Goal: Task Accomplishment & Management: Manage account settings

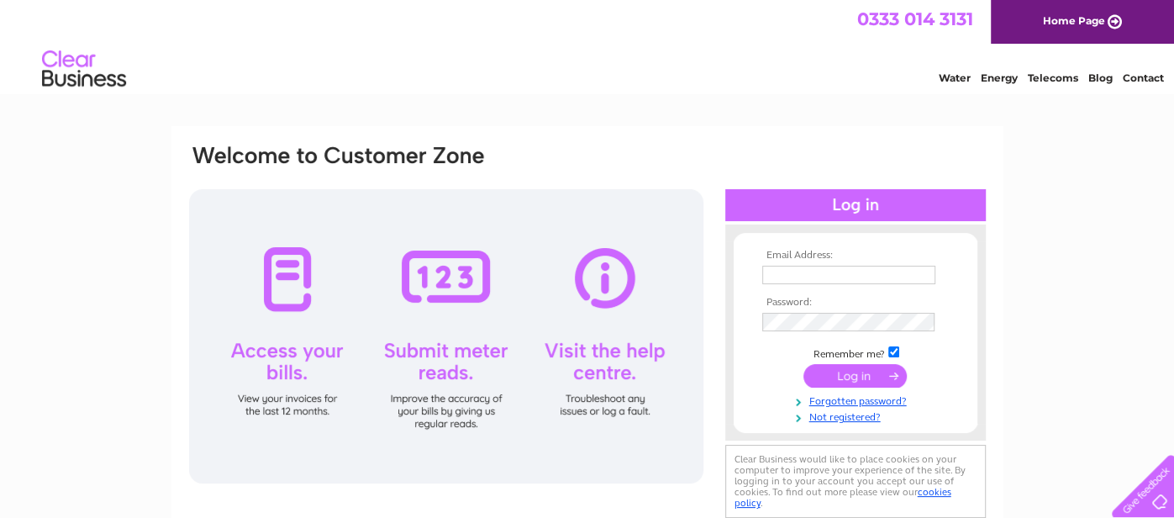
click at [771, 281] on input "text" at bounding box center [848, 274] width 173 height 18
type input "ivansmith11@live.com"
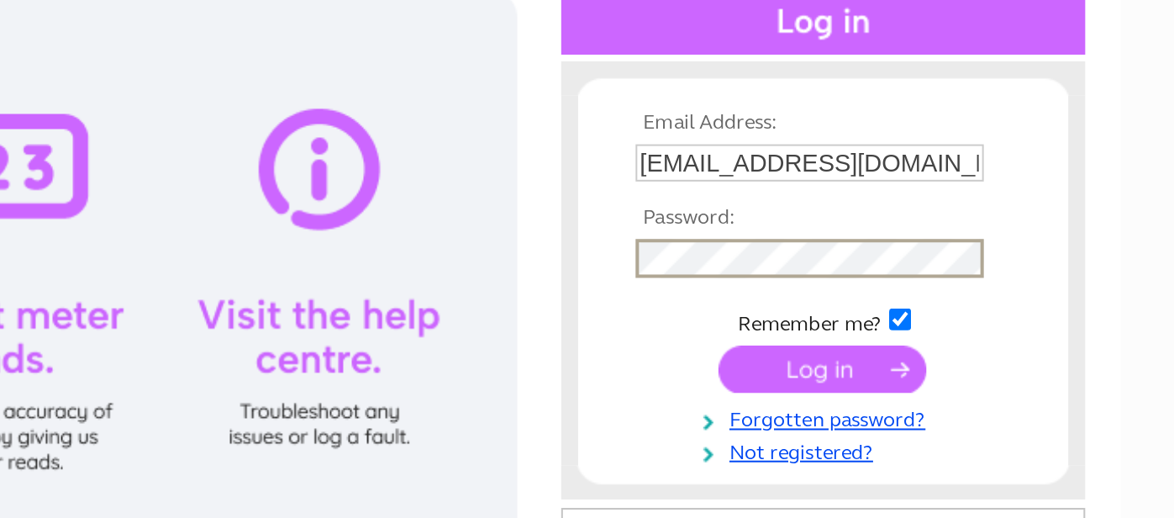
click at [894, 349] on input "checkbox" at bounding box center [893, 352] width 11 height 11
checkbox input "false"
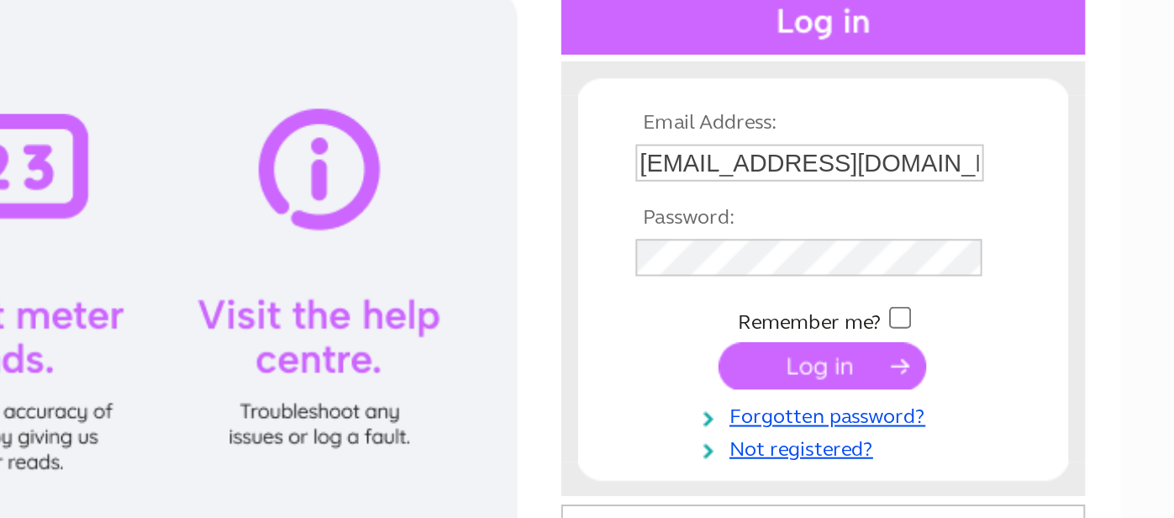
click at [863, 375] on input "submit" at bounding box center [854, 376] width 103 height 24
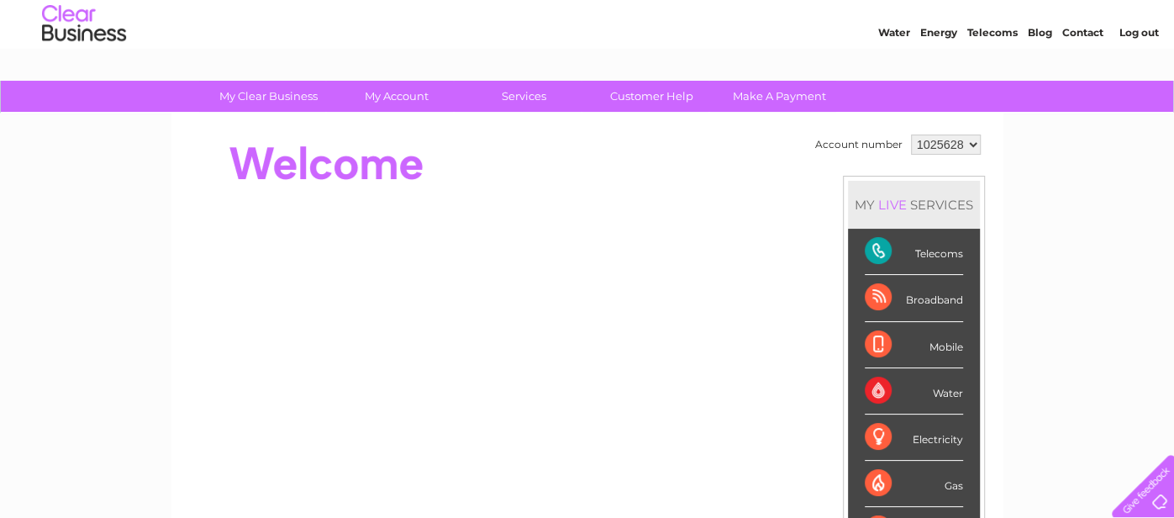
scroll to position [39, 0]
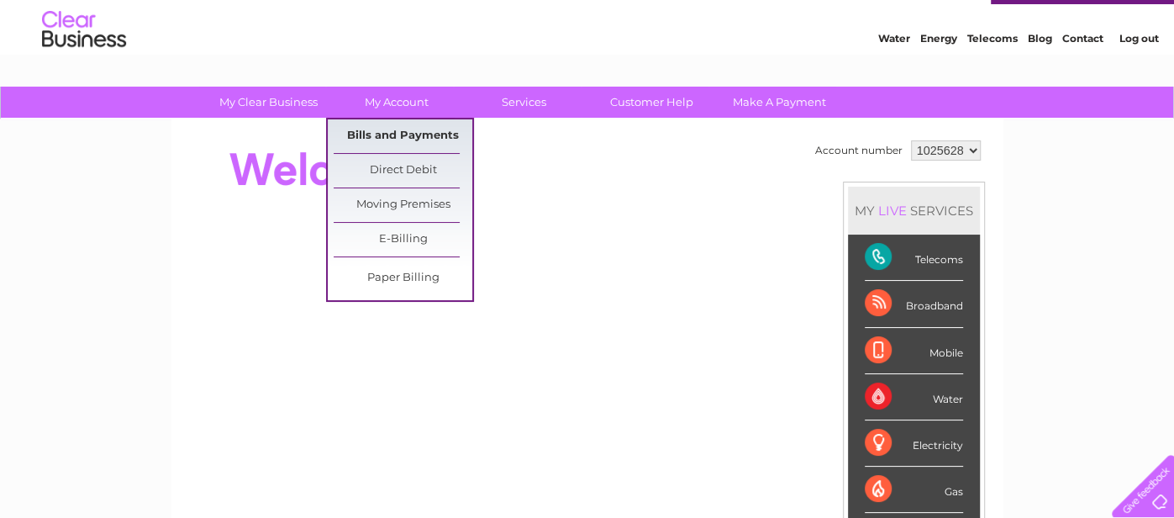
click at [388, 127] on link "Bills and Payments" at bounding box center [403, 136] width 139 height 34
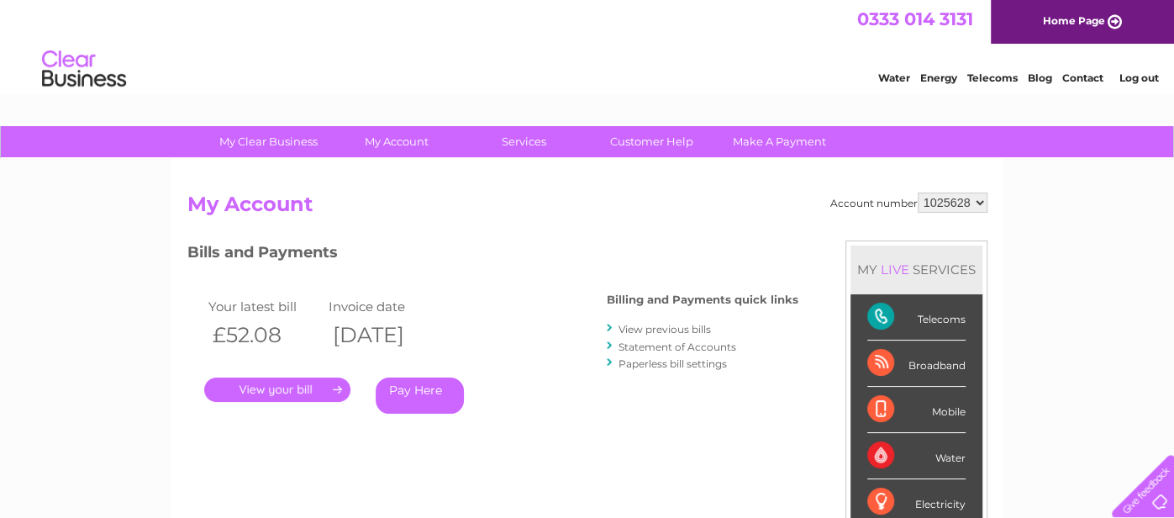
click at [268, 386] on link "." at bounding box center [277, 389] width 146 height 24
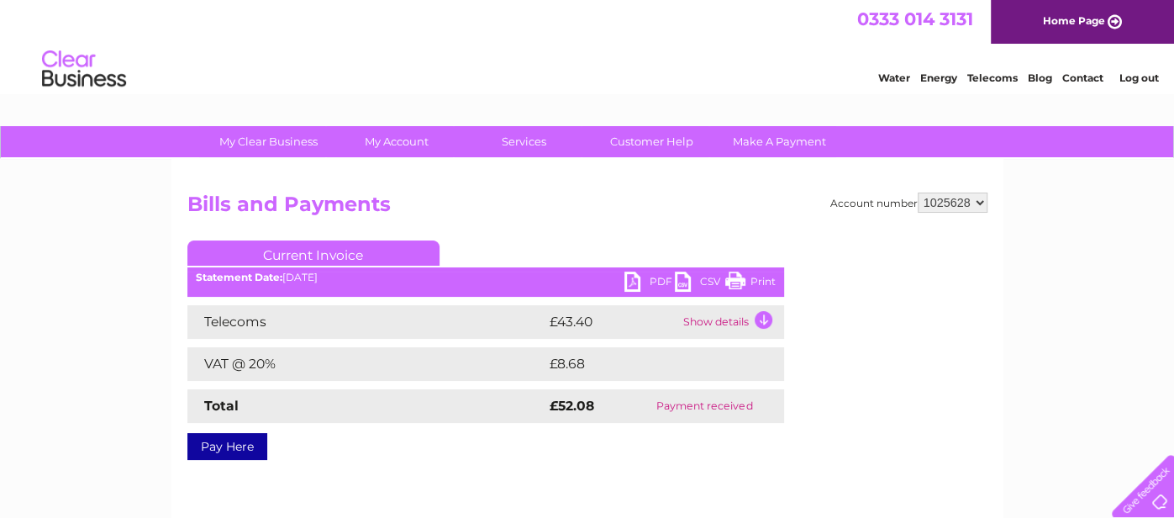
click at [759, 317] on td "Show details" at bounding box center [731, 322] width 105 height 34
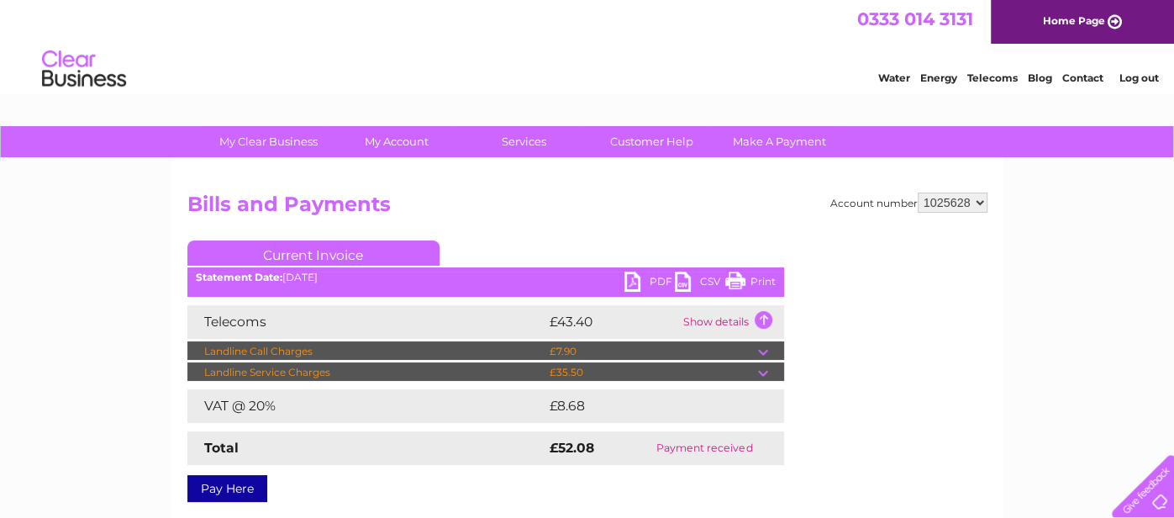
click at [763, 369] on td at bounding box center [771, 372] width 26 height 20
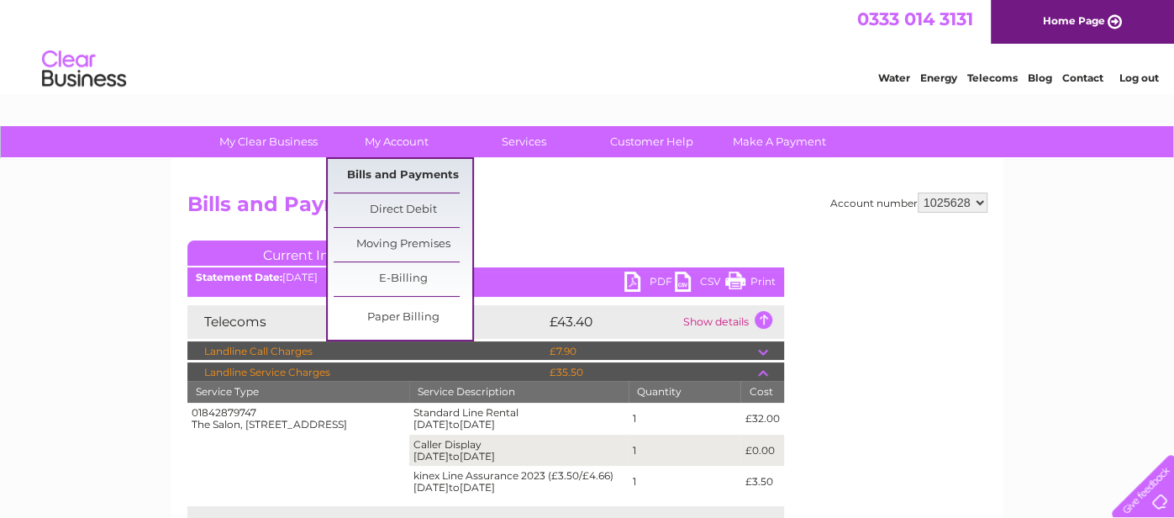
click at [408, 167] on link "Bills and Payments" at bounding box center [403, 176] width 139 height 34
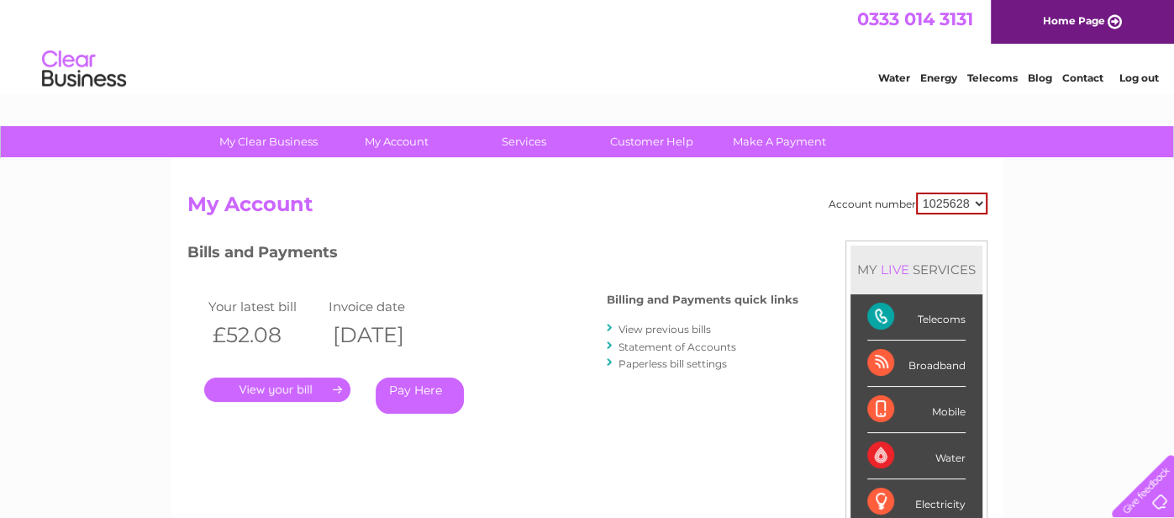
click at [643, 324] on link "View previous bills" at bounding box center [664, 329] width 92 height 13
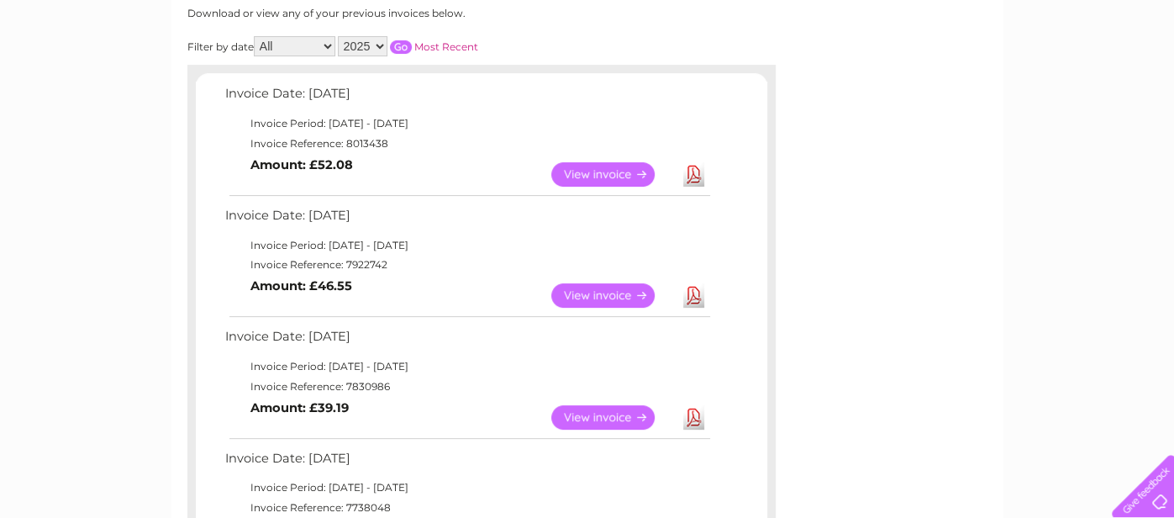
scroll to position [234, 0]
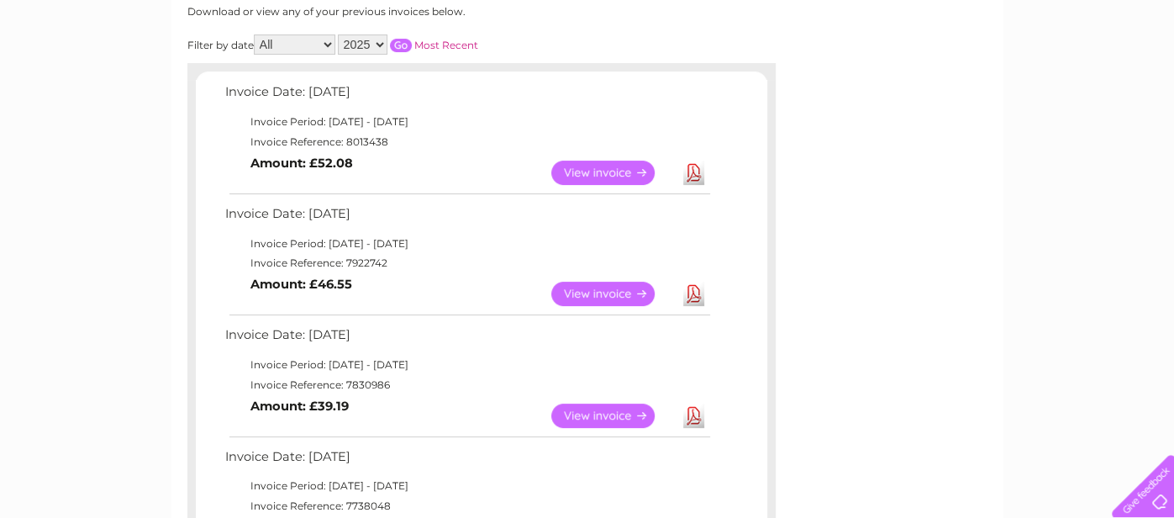
click at [609, 410] on link "View" at bounding box center [613, 415] width 124 height 24
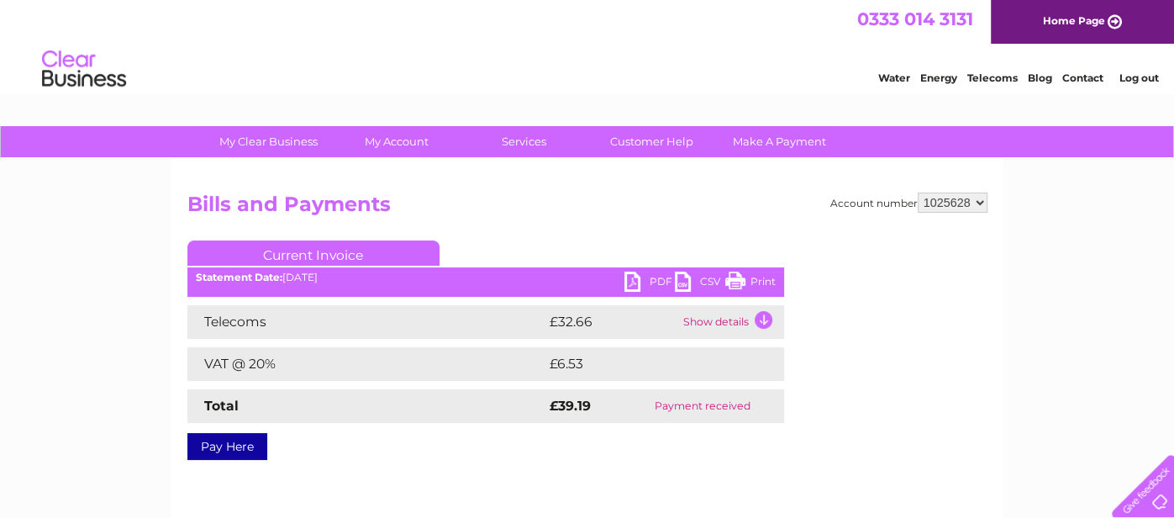
click at [760, 310] on td "Show details" at bounding box center [731, 322] width 105 height 34
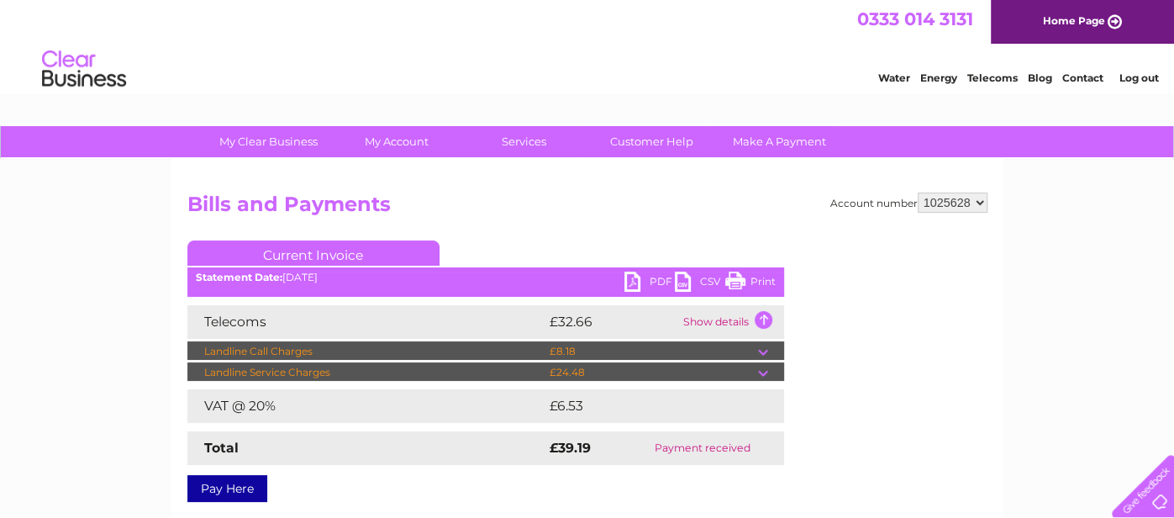
click at [763, 368] on td at bounding box center [771, 372] width 26 height 20
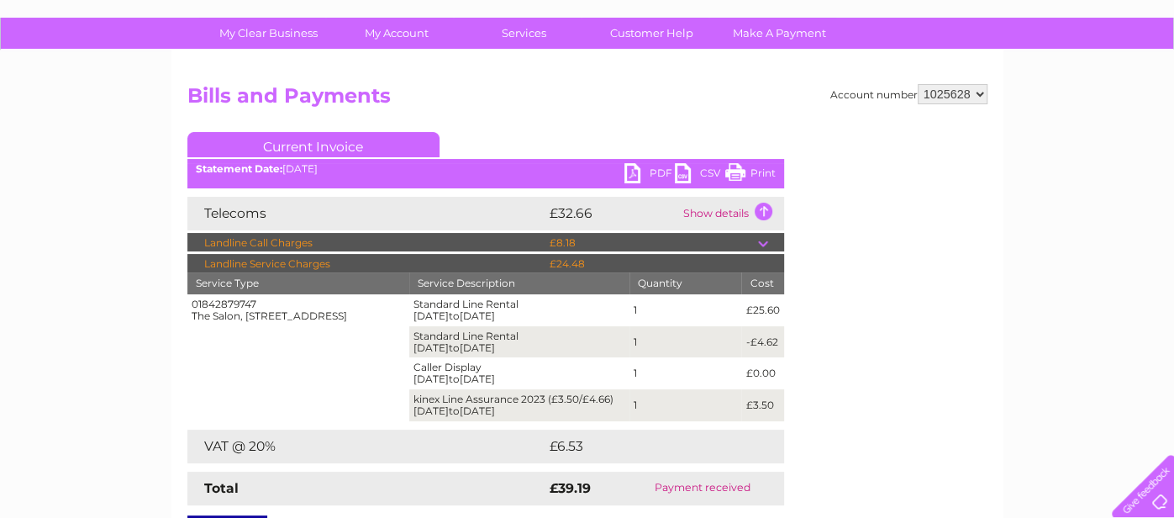
scroll to position [110, 0]
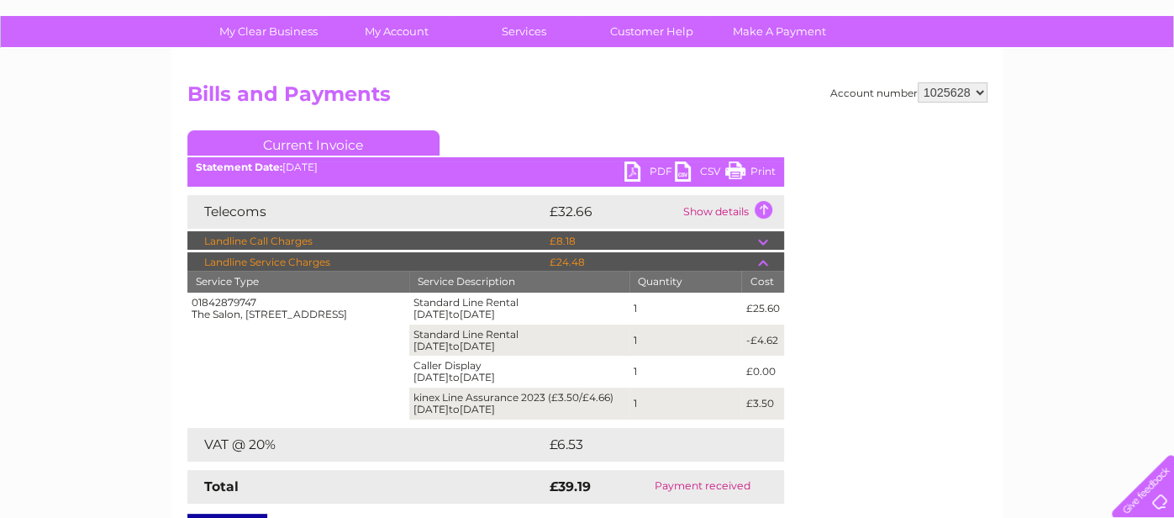
click at [733, 162] on link "Print" at bounding box center [750, 173] width 50 height 24
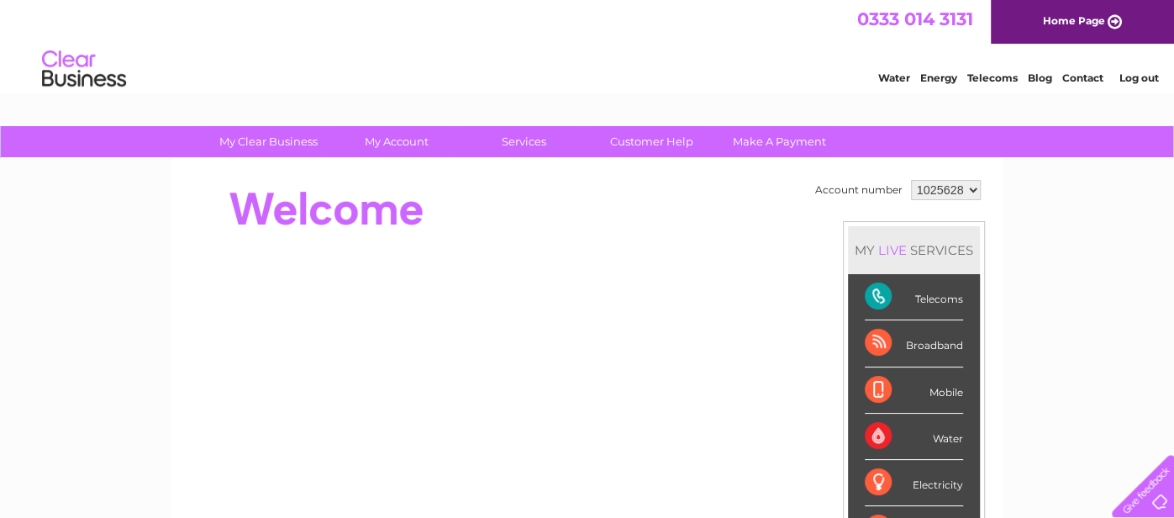
click at [1133, 73] on link "Log out" at bounding box center [1137, 77] width 39 height 13
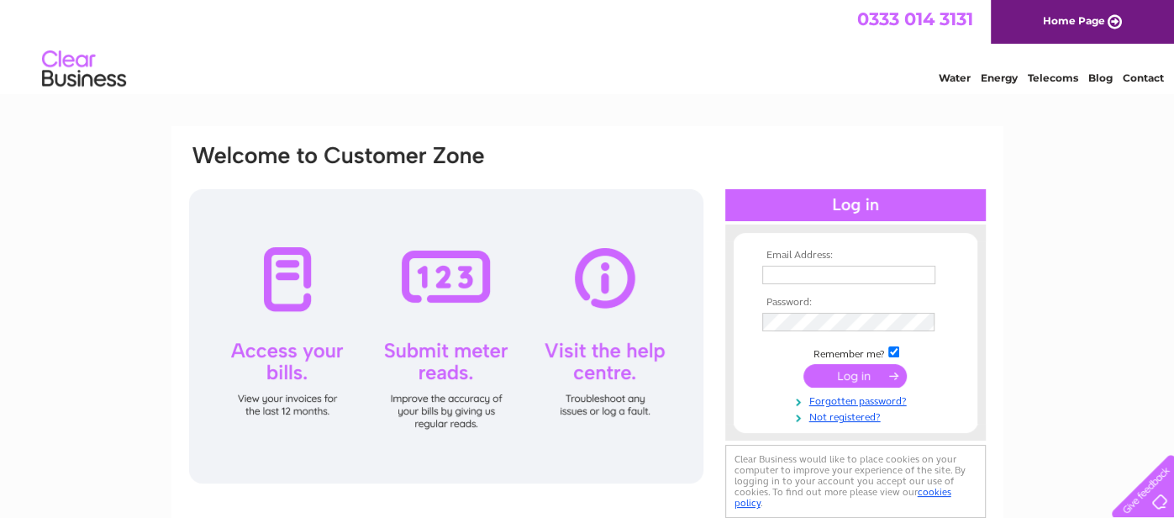
click at [772, 273] on input "text" at bounding box center [848, 274] width 173 height 18
type input "[EMAIL_ADDRESS][DOMAIN_NAME]"
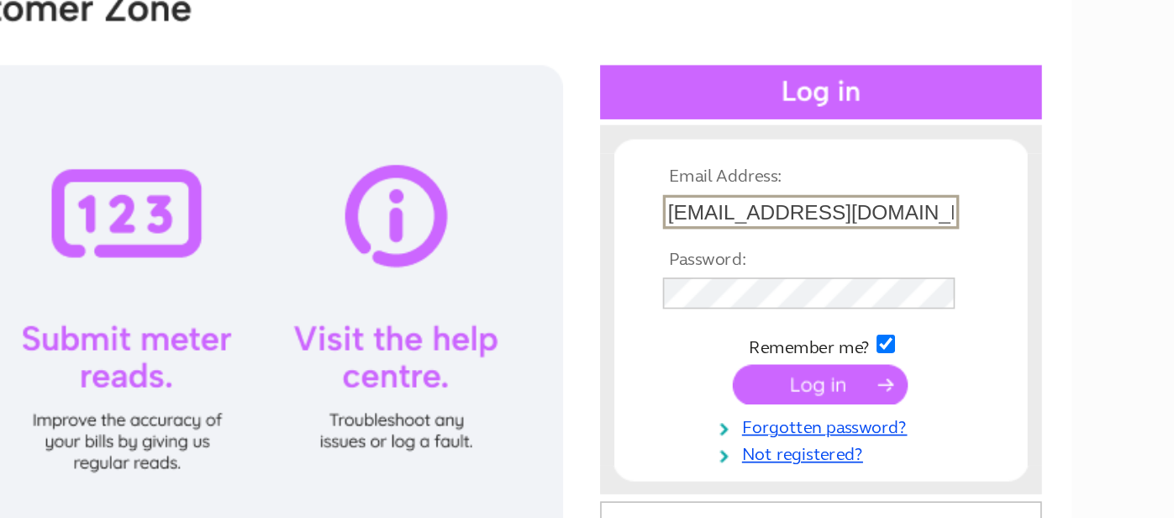
click at [895, 354] on input "checkbox" at bounding box center [893, 353] width 11 height 11
checkbox input "false"
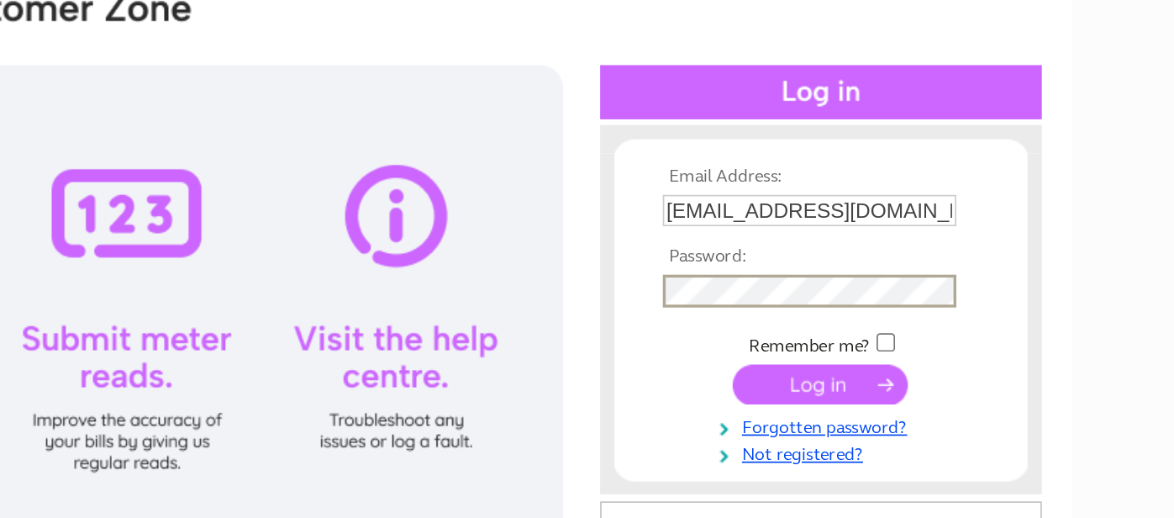
click at [846, 377] on input "submit" at bounding box center [854, 377] width 103 height 24
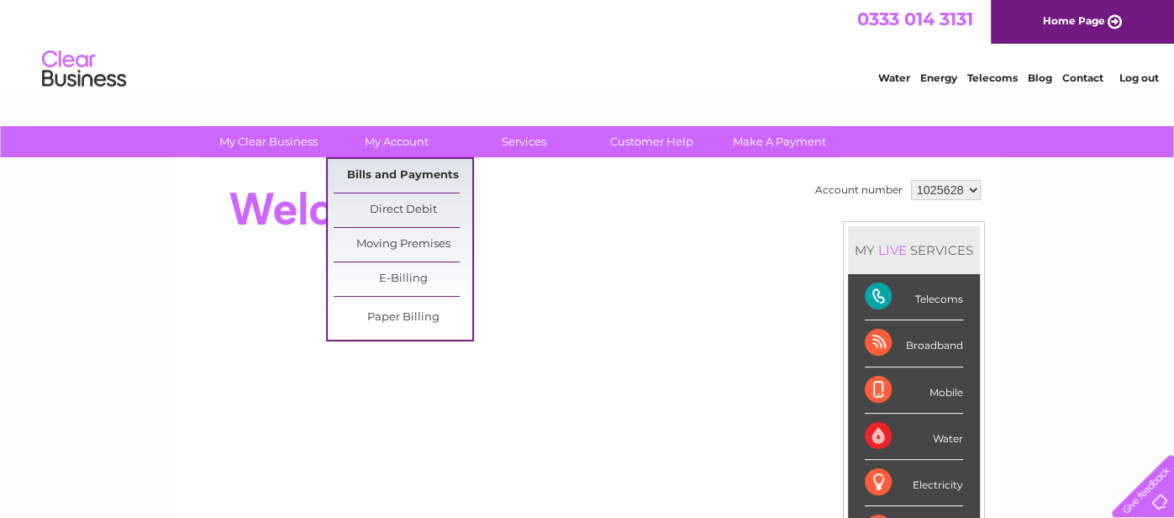
click at [392, 165] on link "Bills and Payments" at bounding box center [403, 176] width 139 height 34
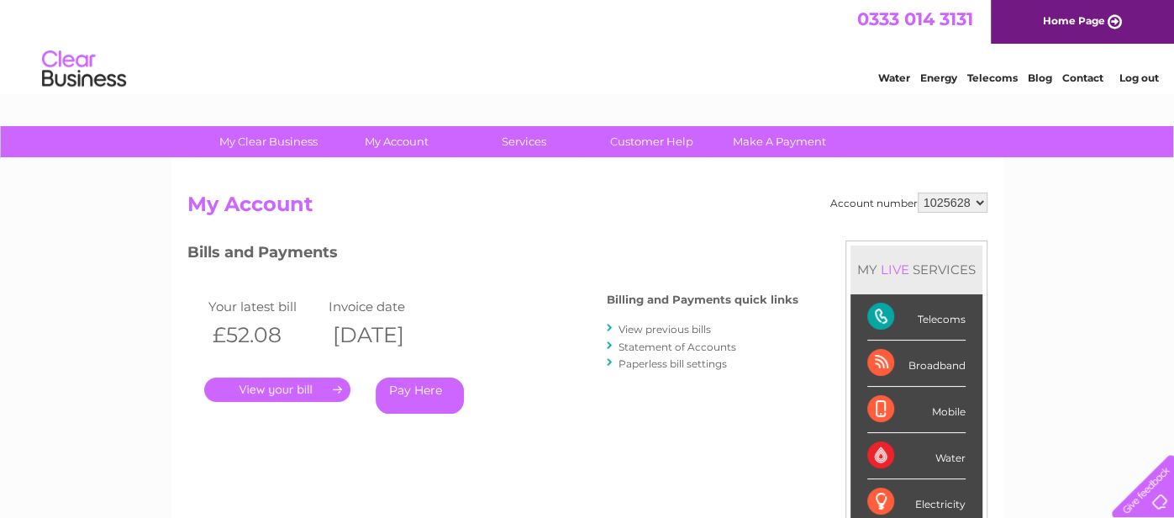
click at [287, 391] on link "." at bounding box center [277, 389] width 146 height 24
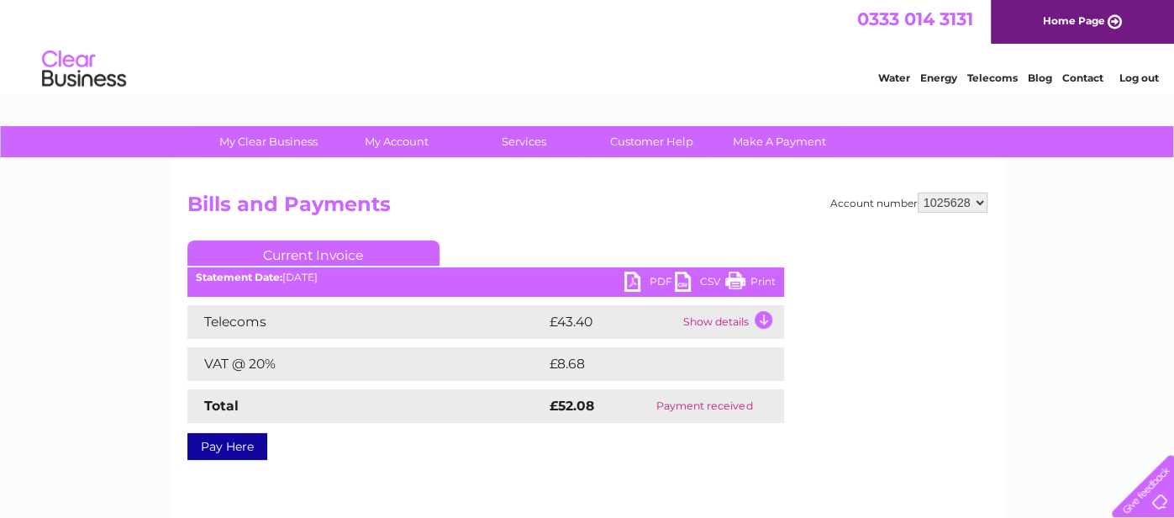
click at [754, 316] on td "Show details" at bounding box center [731, 322] width 105 height 34
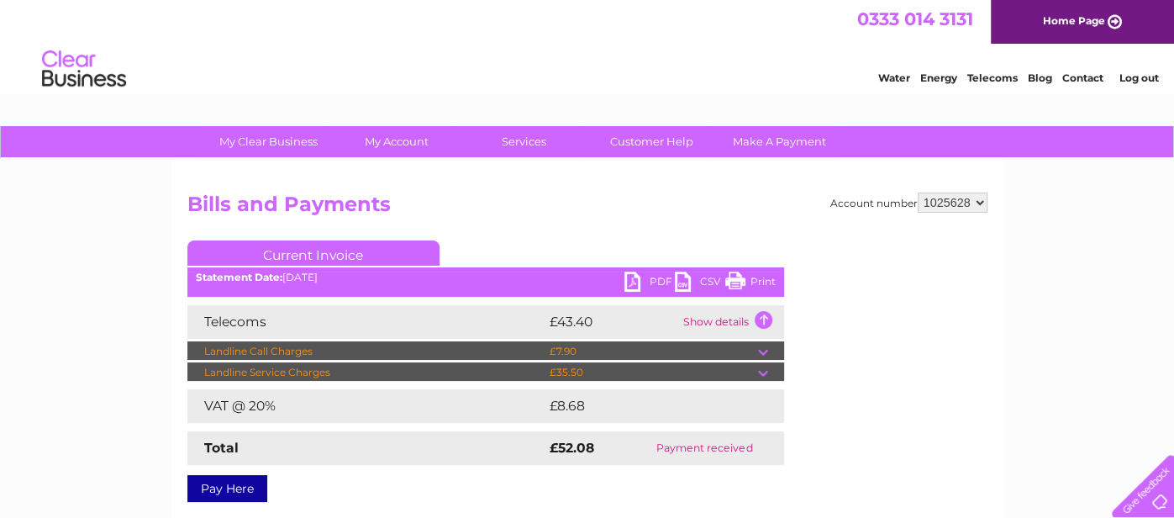
click at [763, 343] on td at bounding box center [771, 351] width 26 height 20
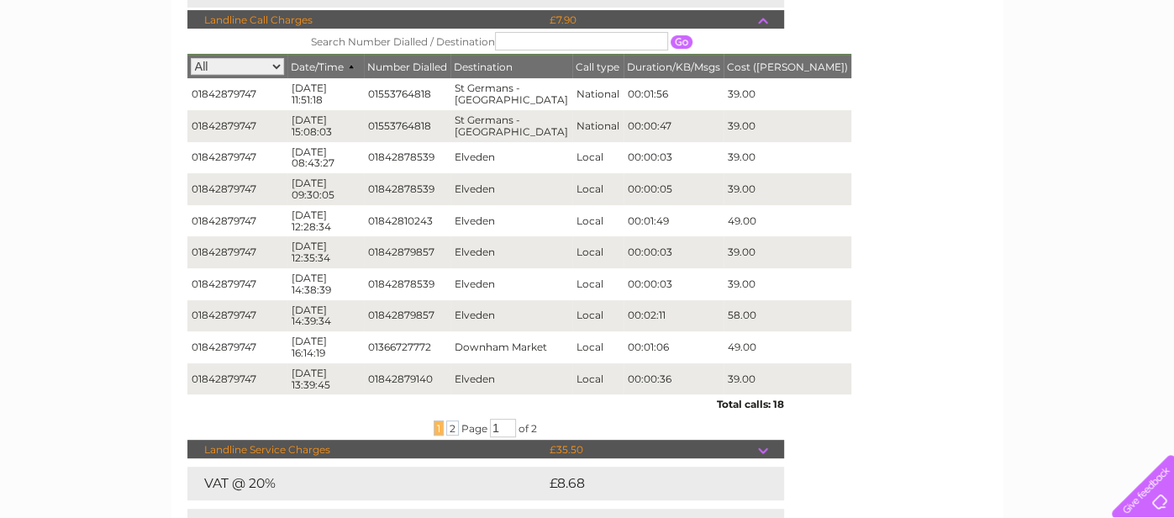
scroll to position [332, 0]
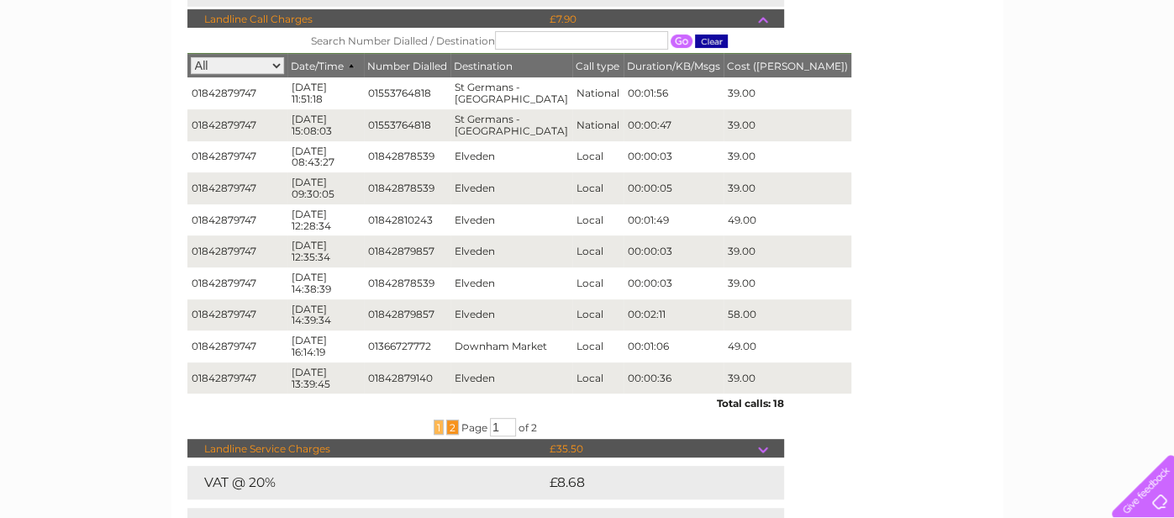
click at [449, 428] on span "2" at bounding box center [452, 426] width 13 height 15
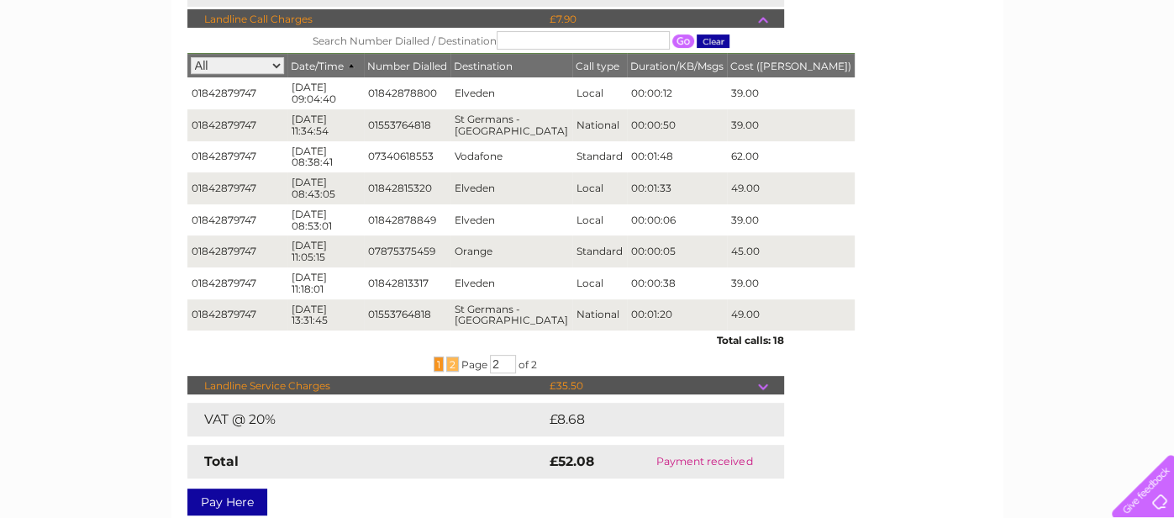
click at [434, 359] on span "1" at bounding box center [439, 363] width 10 height 15
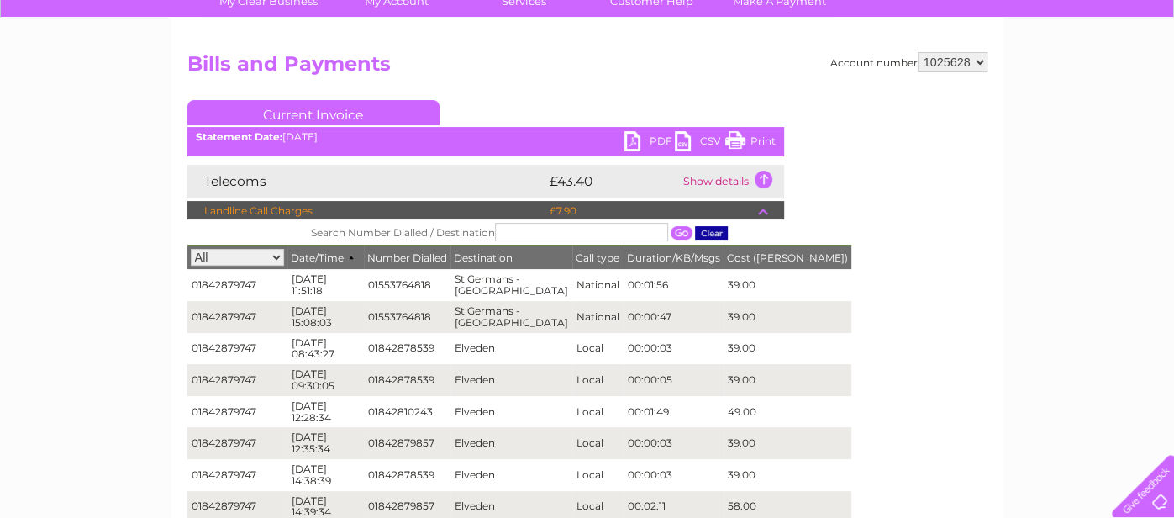
scroll to position [117, 0]
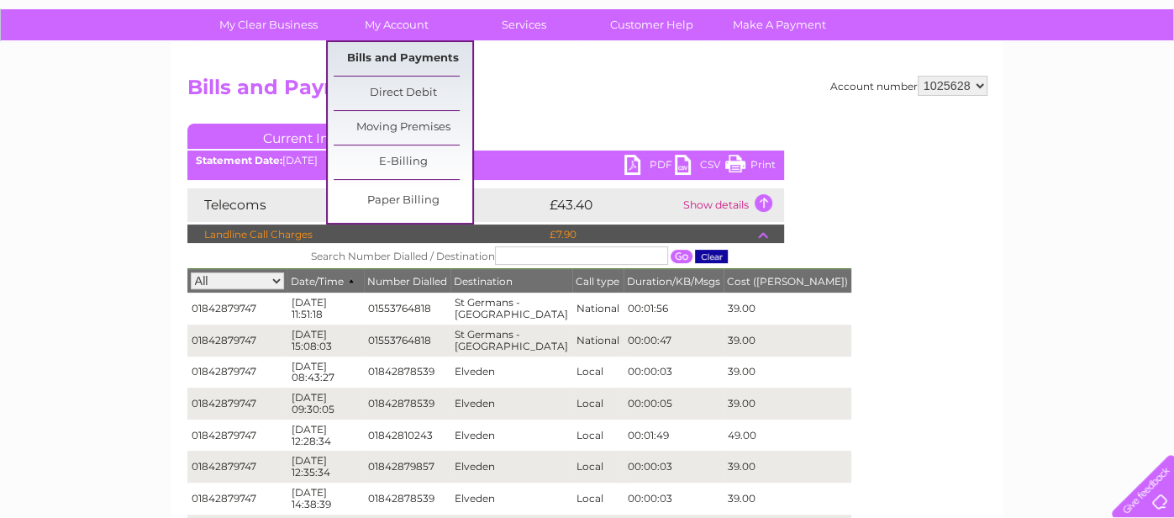
click at [398, 47] on link "Bills and Payments" at bounding box center [403, 59] width 139 height 34
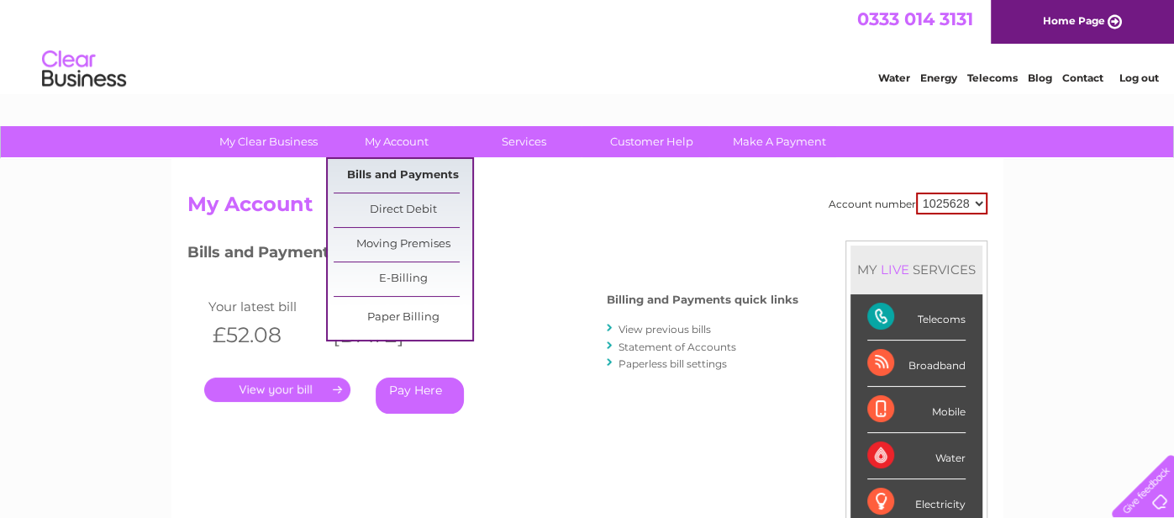
click at [406, 166] on link "Bills and Payments" at bounding box center [403, 176] width 139 height 34
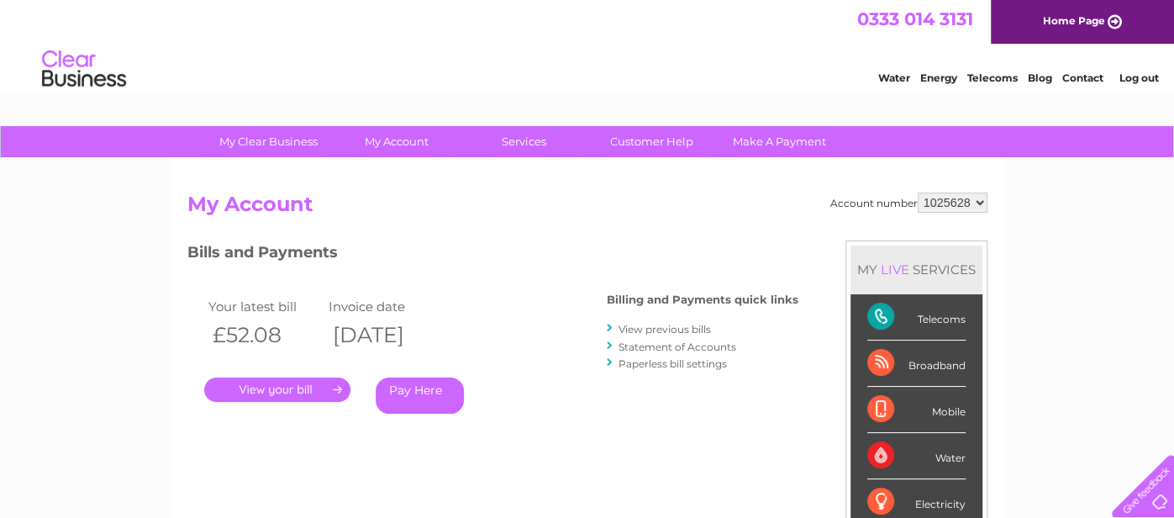
click at [668, 323] on link "View previous bills" at bounding box center [664, 329] width 92 height 13
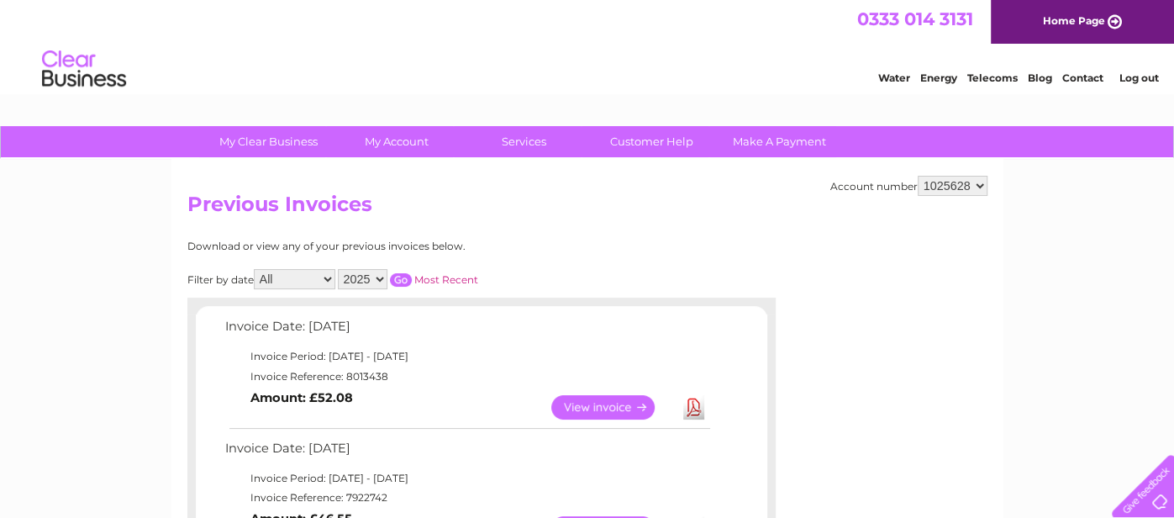
click at [668, 323] on td "Invoice Date: [DATE]" at bounding box center [466, 330] width 491 height 31
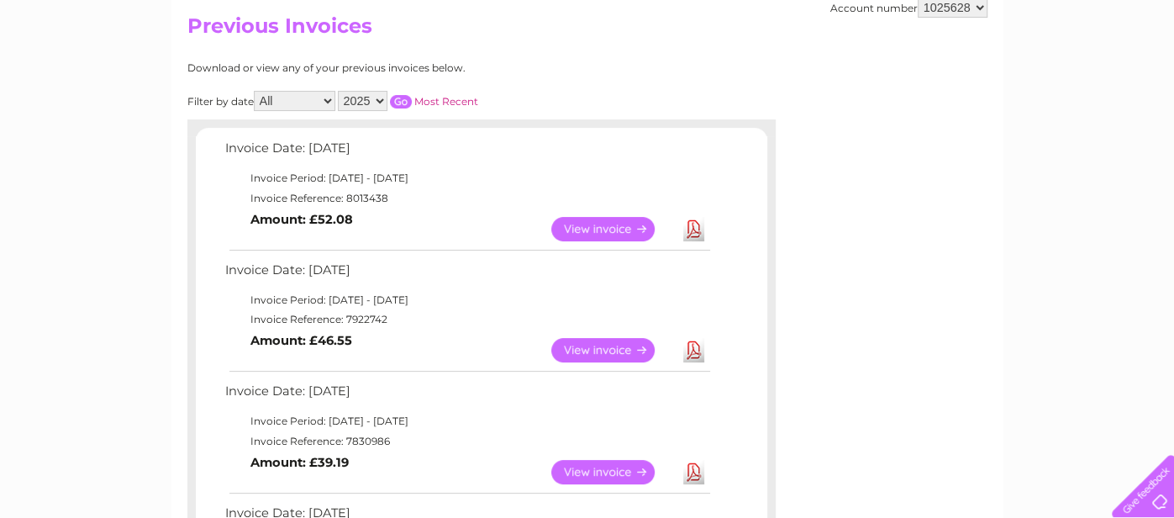
scroll to position [179, 0]
click at [586, 343] on link "View" at bounding box center [613, 349] width 124 height 24
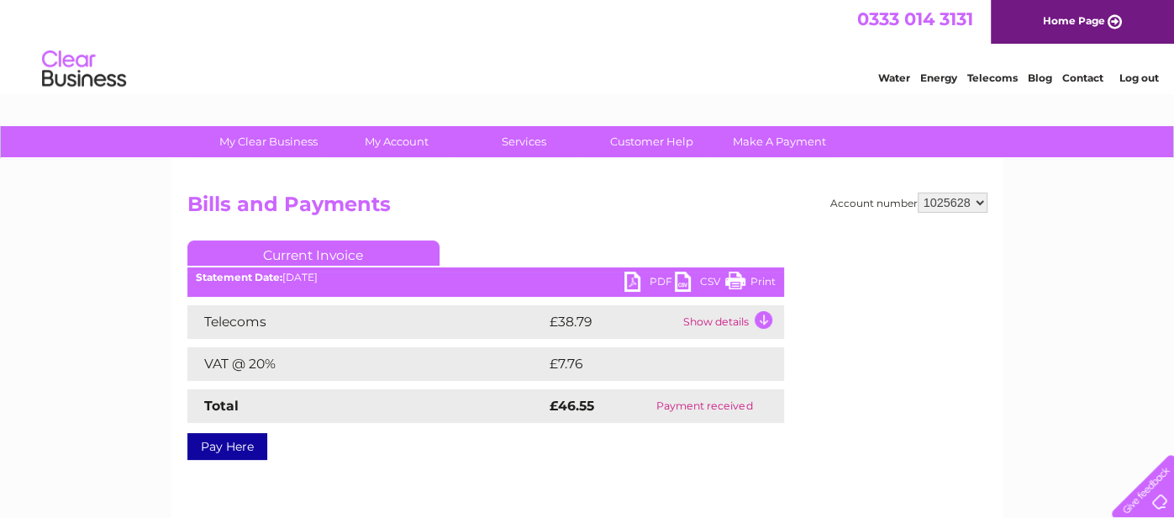
click at [764, 313] on td "Show details" at bounding box center [731, 322] width 105 height 34
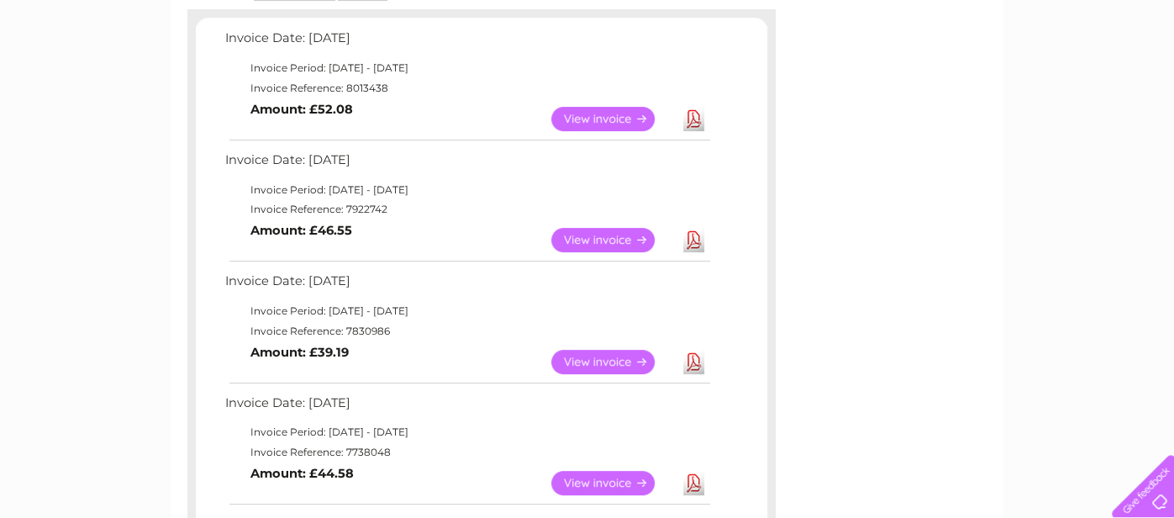
scroll to position [289, 0]
click at [620, 359] on link "View" at bounding box center [613, 361] width 124 height 24
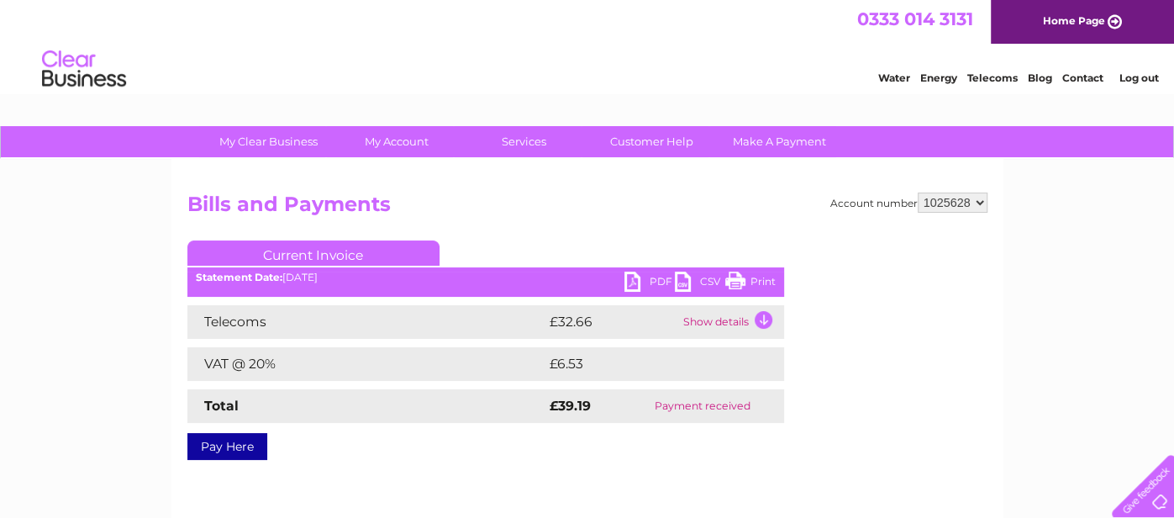
click at [765, 315] on td "Show details" at bounding box center [731, 322] width 105 height 34
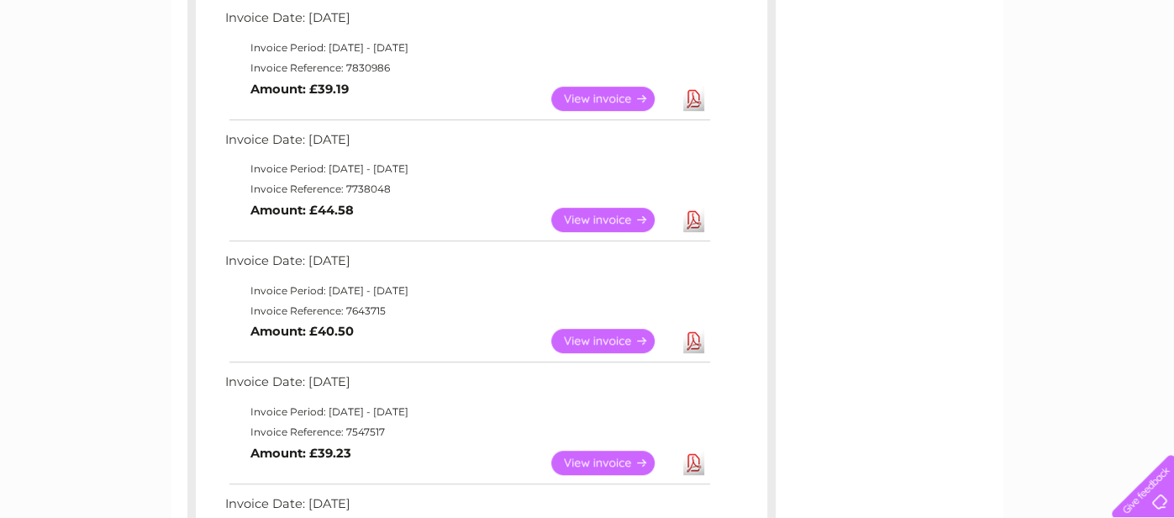
scroll to position [553, 0]
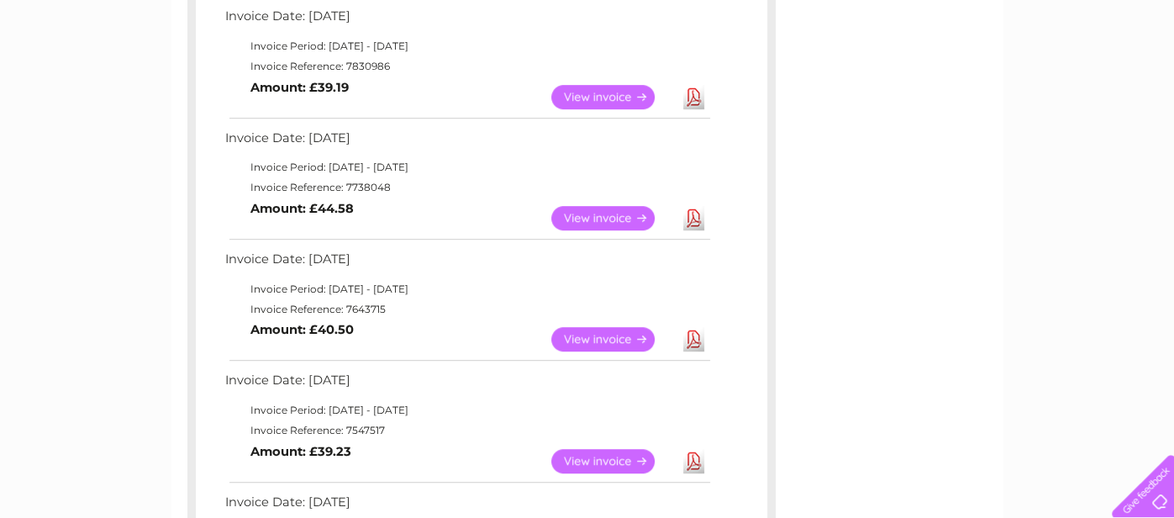
click at [596, 457] on link "View" at bounding box center [613, 461] width 124 height 24
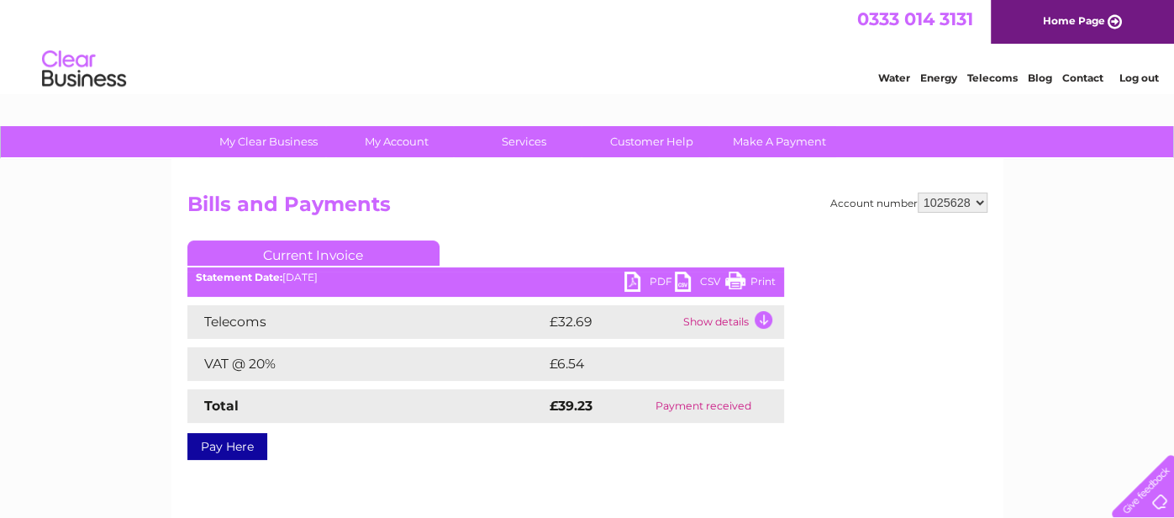
click at [756, 308] on td "Show details" at bounding box center [731, 322] width 105 height 34
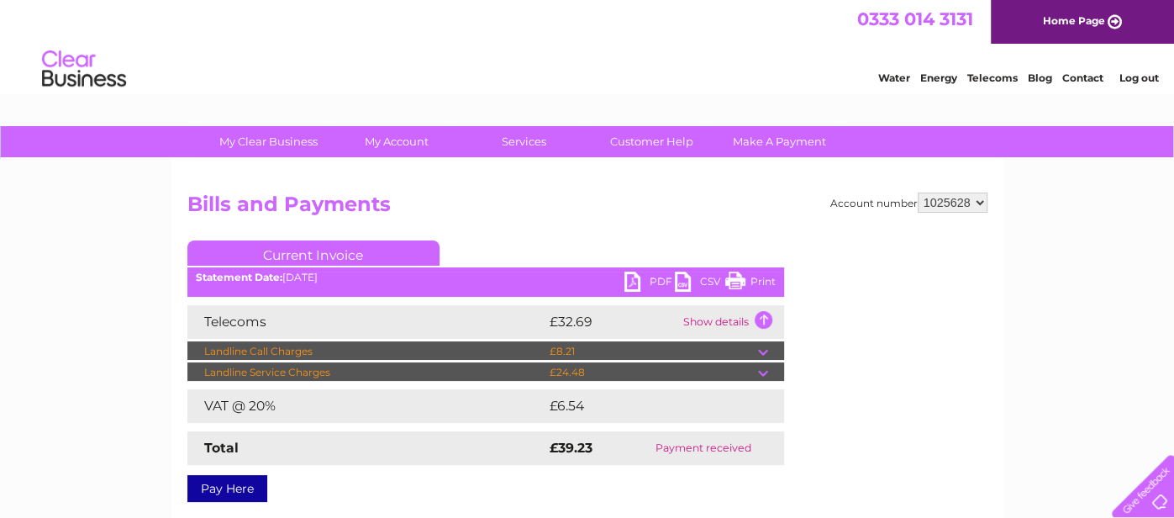
click at [765, 344] on td at bounding box center [771, 351] width 26 height 20
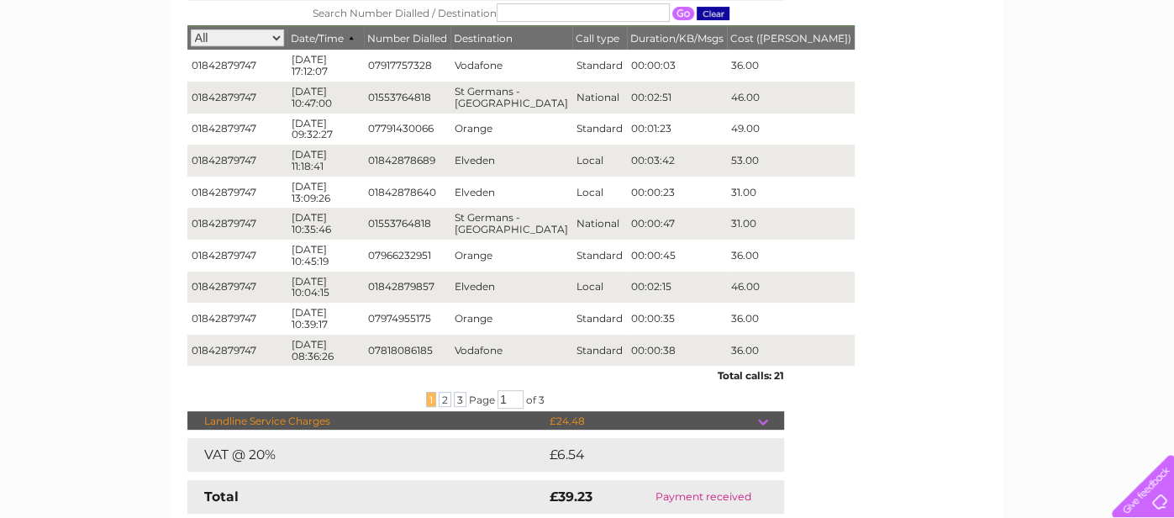
scroll to position [360, 0]
click at [441, 397] on span "2" at bounding box center [445, 399] width 13 height 15
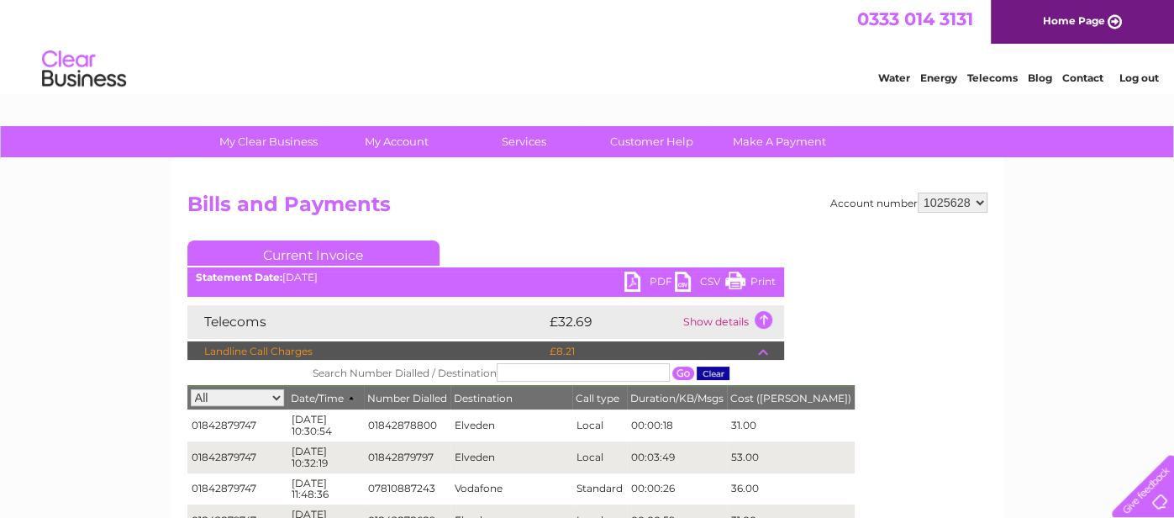
scroll to position [1, 0]
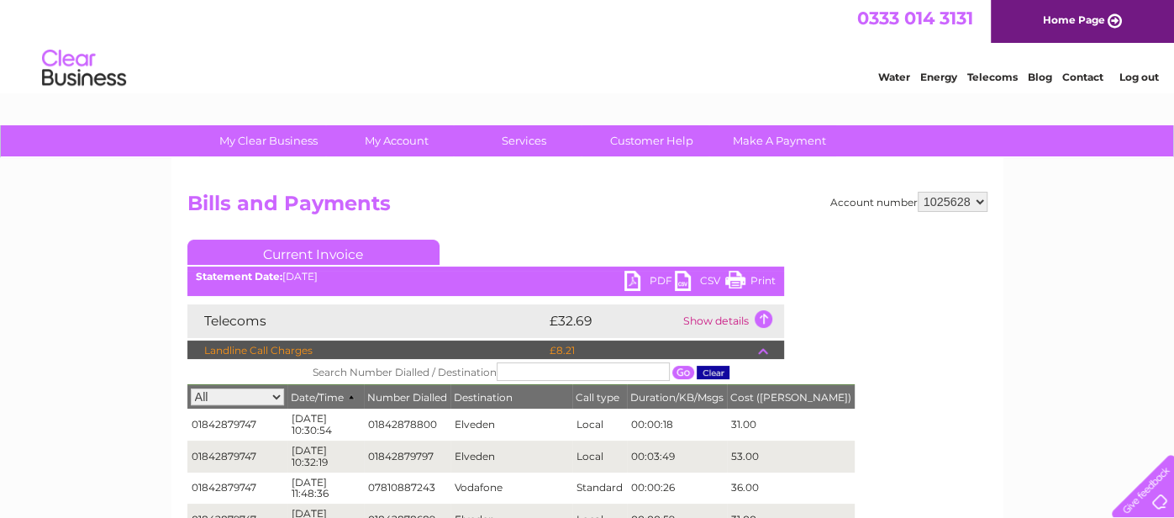
click at [1131, 77] on link "Log out" at bounding box center [1137, 77] width 39 height 13
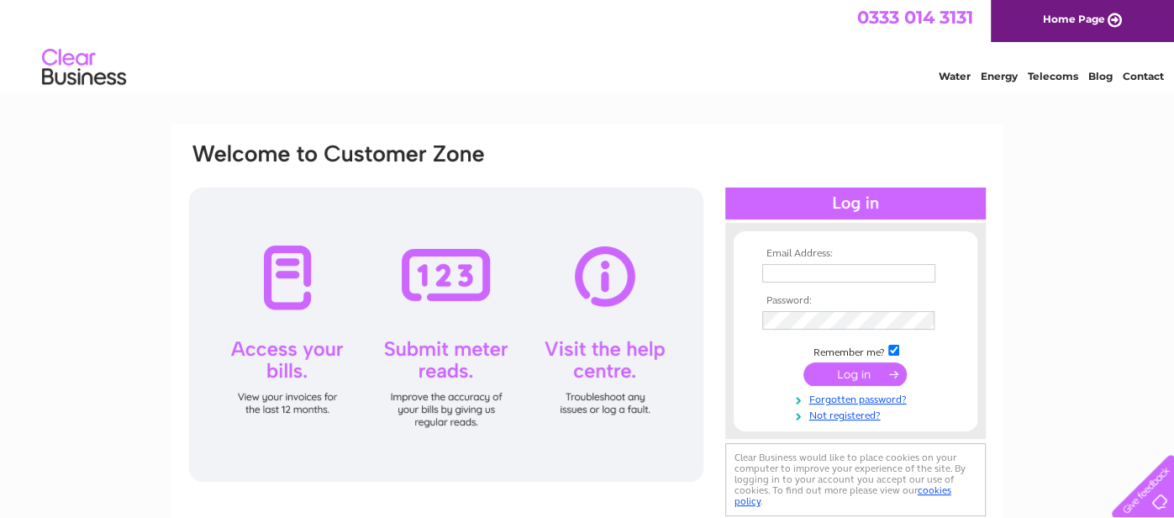
scroll to position [2, 0]
